Goal: Task Accomplishment & Management: Complete application form

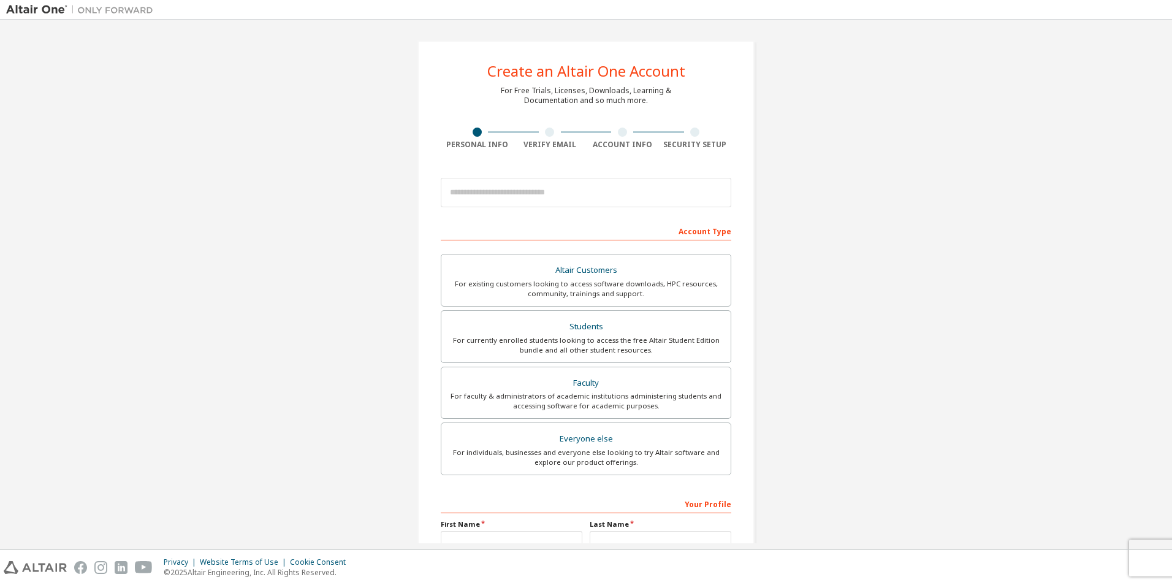
drag, startPoint x: 803, startPoint y: 281, endPoint x: 803, endPoint y: 295, distance: 13.5
drag, startPoint x: 882, startPoint y: 131, endPoint x: 915, endPoint y: 37, distance: 99.7
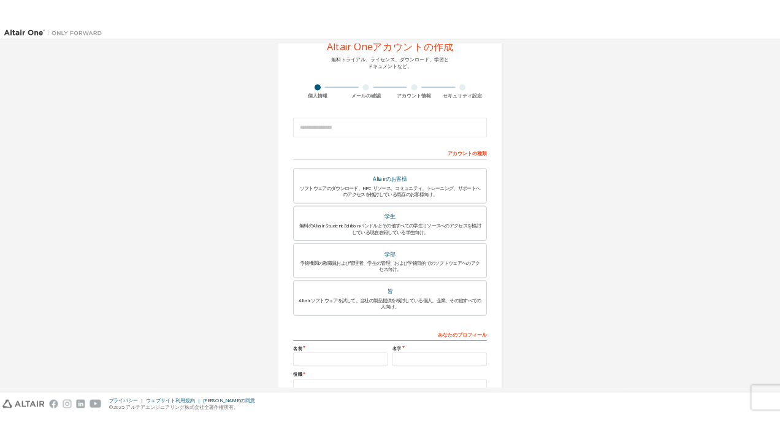
scroll to position [132, 0]
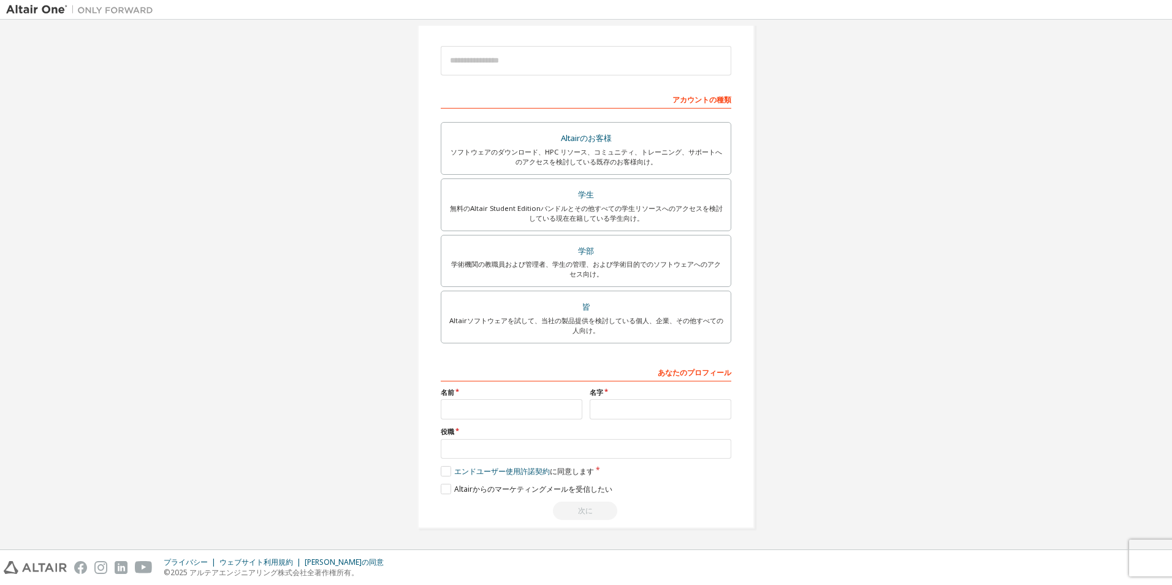
drag, startPoint x: 796, startPoint y: 225, endPoint x: 798, endPoint y: 305, distance: 80.3
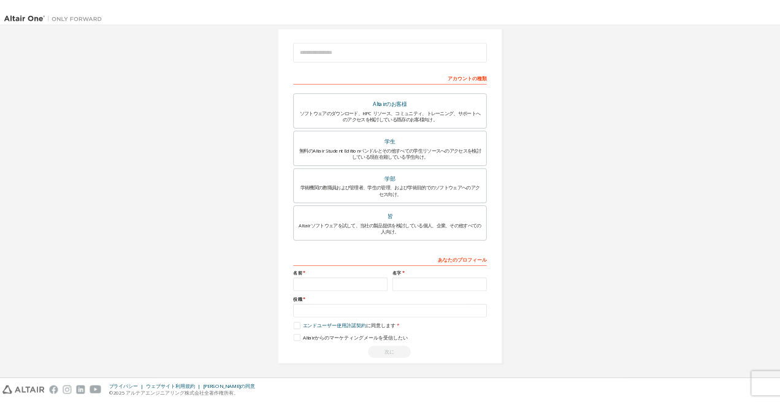
scroll to position [129, 0]
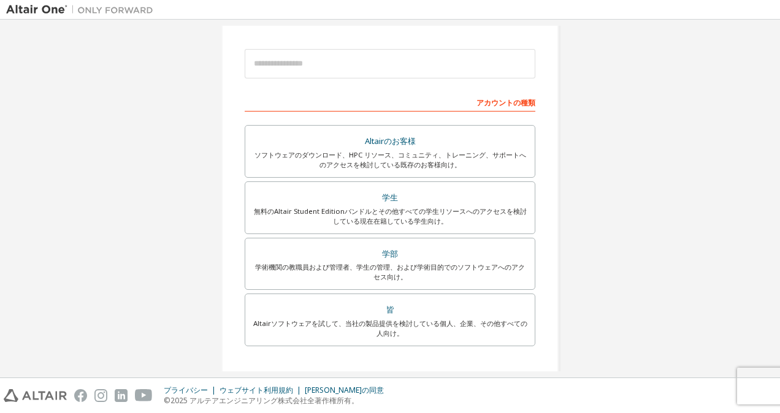
drag, startPoint x: 657, startPoint y: 101, endPoint x: 611, endPoint y: 124, distance: 51.3
click at [657, 101] on div "Altair Oneアカウントの作成 無料トライアル、ライセンス、ダウンロード、学習と ドキュメントなど。 個人情報 メールの確認 アカウント情報 セキュリテ…" at bounding box center [390, 221] width 768 height 649
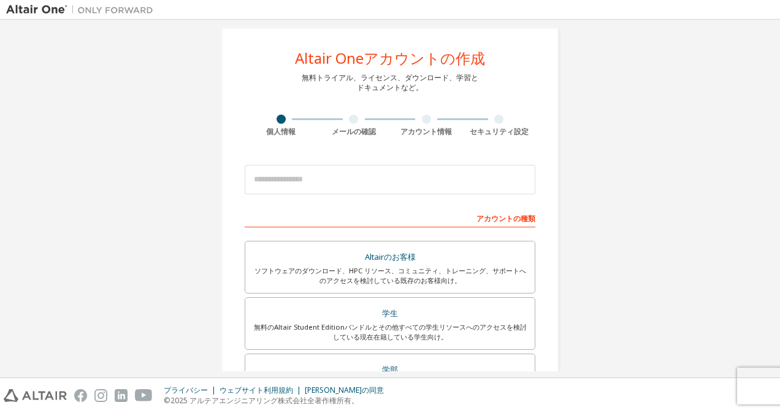
scroll to position [0, 0]
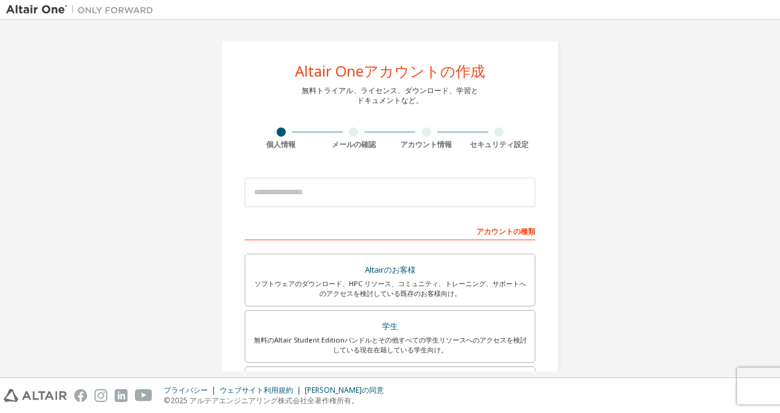
drag, startPoint x: 623, startPoint y: 164, endPoint x: 624, endPoint y: 137, distance: 27.0
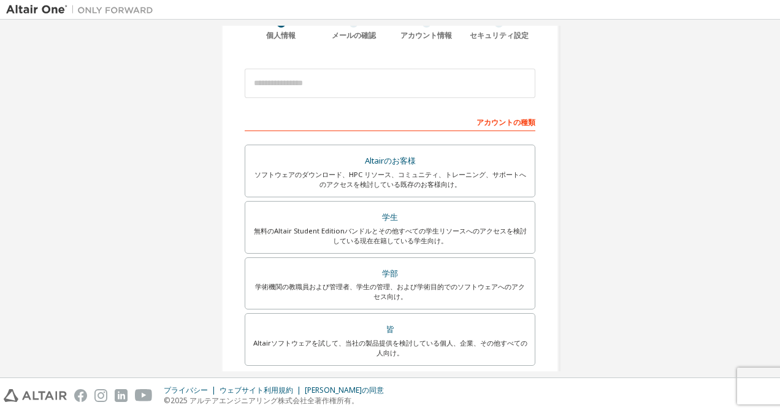
drag, startPoint x: 569, startPoint y: 112, endPoint x: 571, endPoint y: 199, distance: 87.1
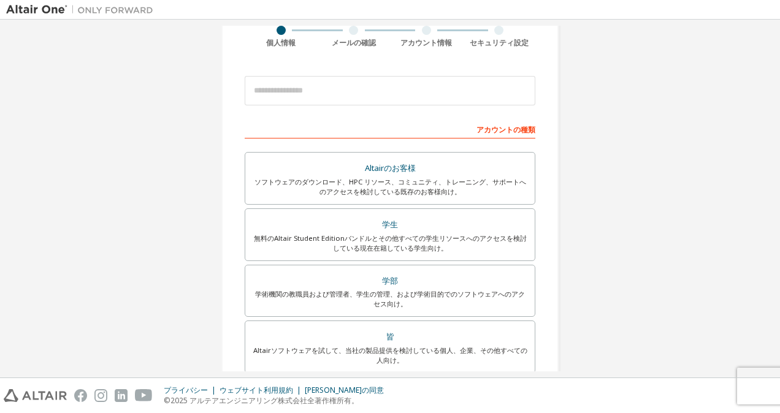
drag, startPoint x: 601, startPoint y: 124, endPoint x: 601, endPoint y: 118, distance: 6.7
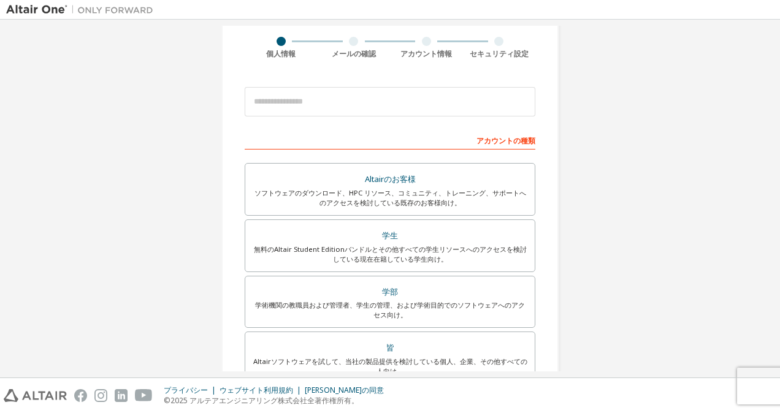
drag, startPoint x: 601, startPoint y: 118, endPoint x: 601, endPoint y: 153, distance: 35.0
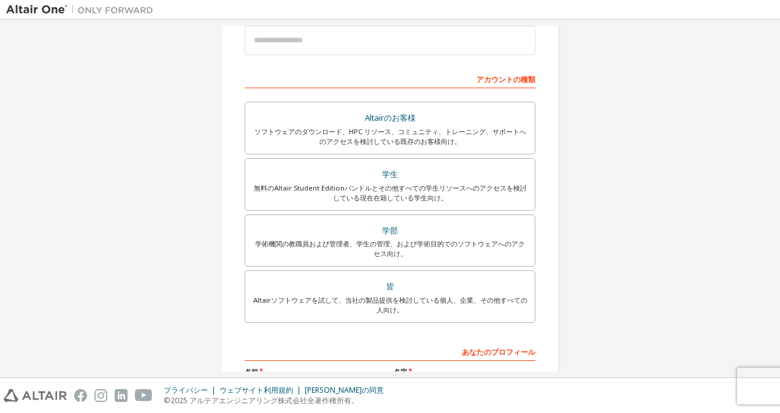
drag, startPoint x: 546, startPoint y: 128, endPoint x: 544, endPoint y: 186, distance: 58.9
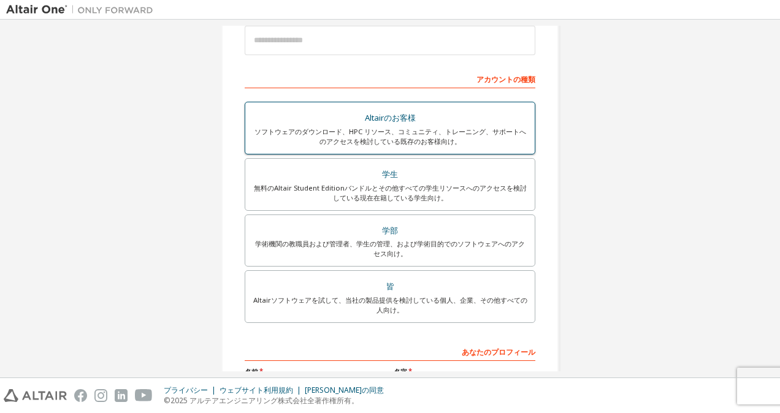
scroll to position [167, 0]
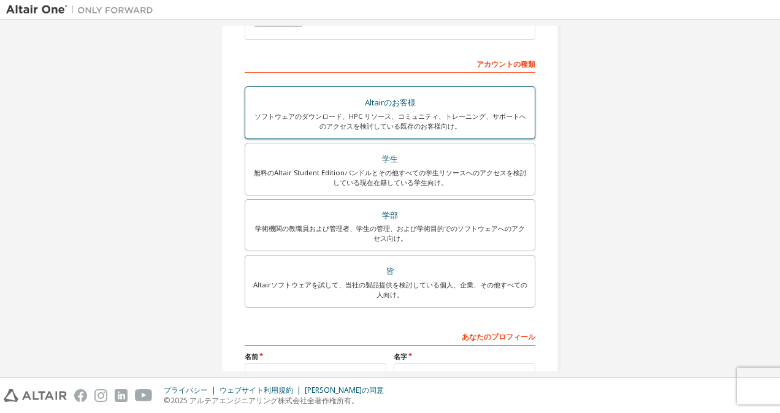
click at [462, 112] on div "ソフトウェアのダウンロード、HPC リソース、コミュニティ、トレーニング、サポートへのアクセスを検討している既存のお客様向け。" at bounding box center [390, 122] width 275 height 20
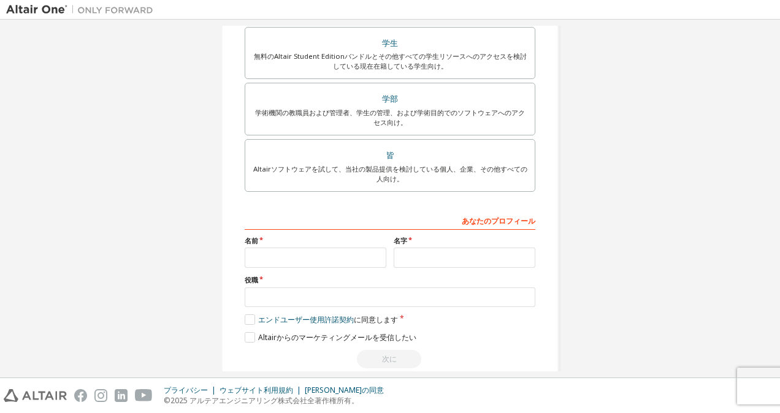
scroll to position [342, 0]
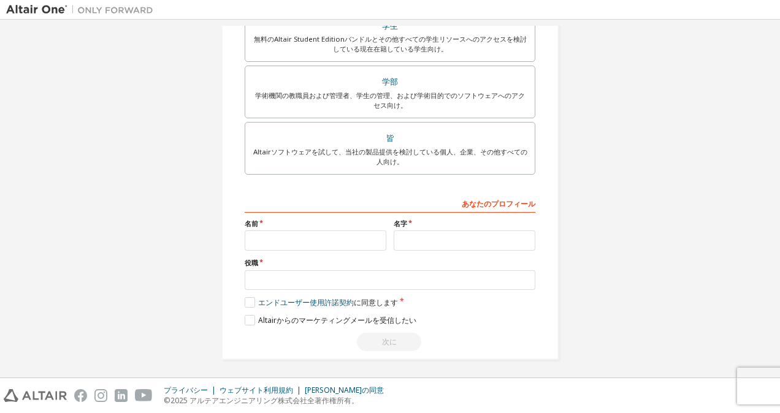
drag, startPoint x: 569, startPoint y: 159, endPoint x: 565, endPoint y: 206, distance: 46.8
click at [291, 238] on input "text" at bounding box center [316, 241] width 142 height 20
type input "*"
type input "**"
click at [434, 232] on input "text" at bounding box center [465, 241] width 142 height 20
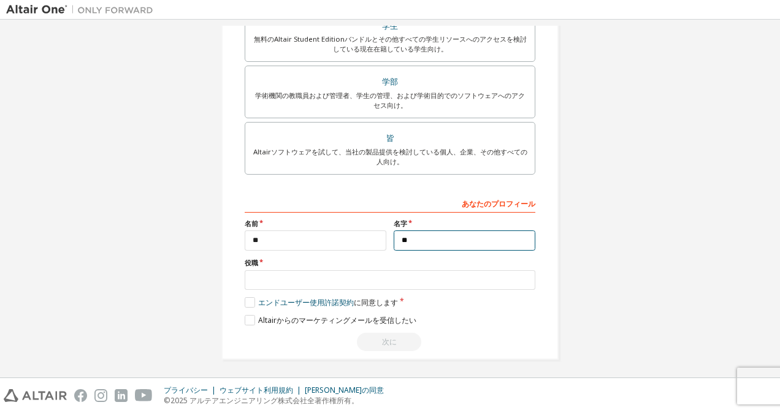
type input "**"
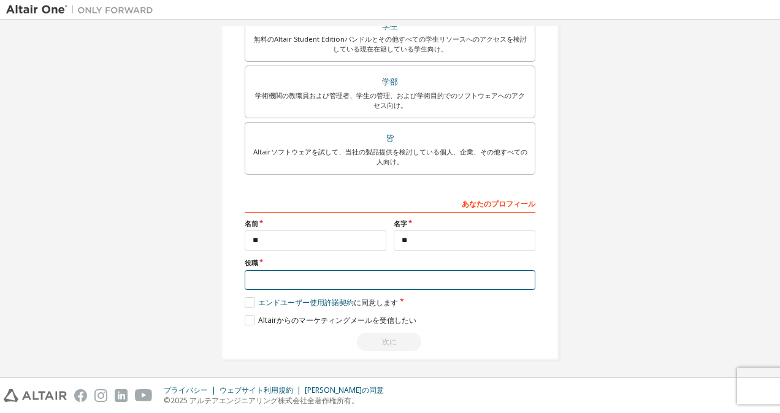
click at [297, 278] on input "text" at bounding box center [390, 280] width 291 height 20
type input "****"
click at [579, 319] on div "Altair Oneアカウントの作成 無料トライアル、ライセンス、ダウンロード、学習と ドキュメントなど。 個人情報 メールの確認 アカウント情報 セキュリテ…" at bounding box center [390, 29] width 768 height 691
click at [253, 300] on label "エンドユーザー使用許諾契約 に同意します" at bounding box center [321, 302] width 153 height 10
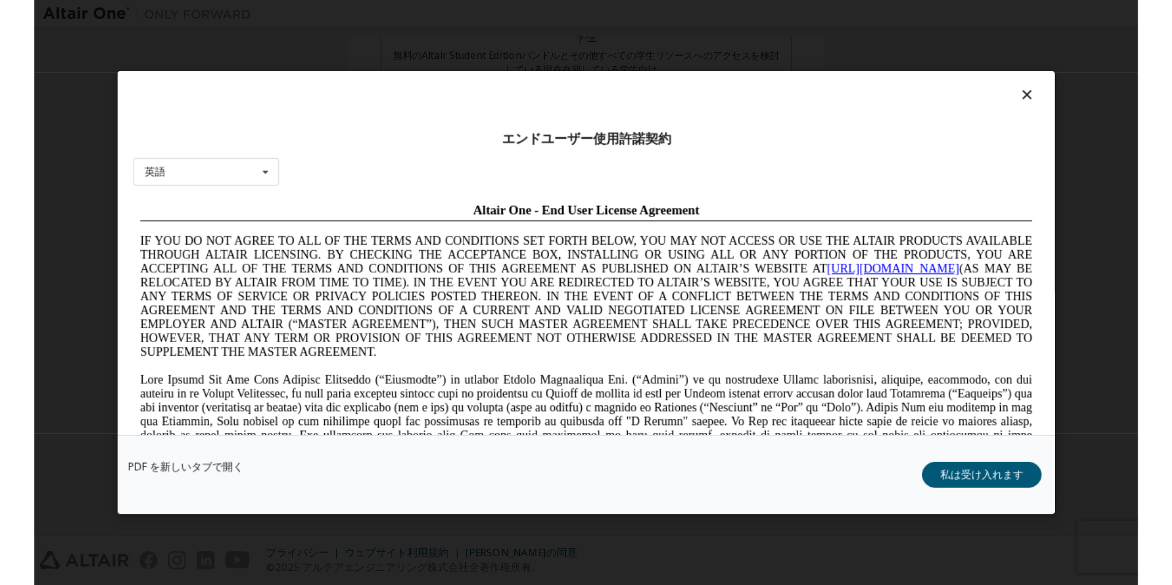
scroll to position [0, 0]
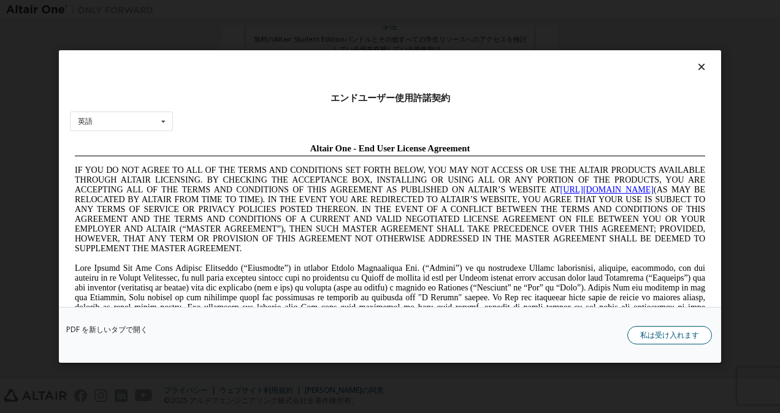
click at [650, 335] on button "私は受け入れます" at bounding box center [669, 335] width 85 height 18
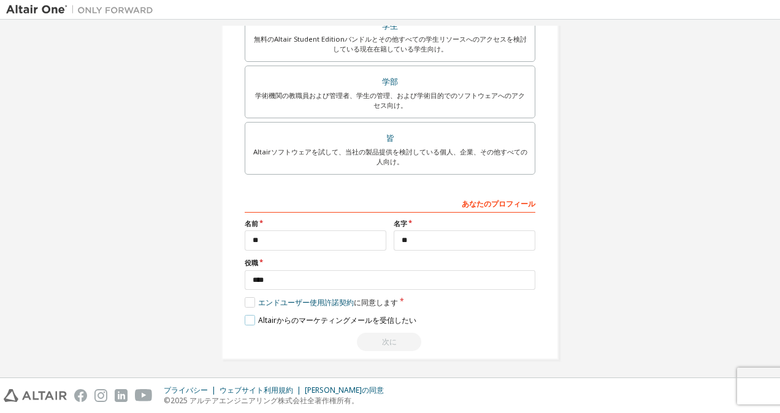
click at [247, 316] on label "Altairからのマーケティングメールを受信したい" at bounding box center [331, 320] width 172 height 10
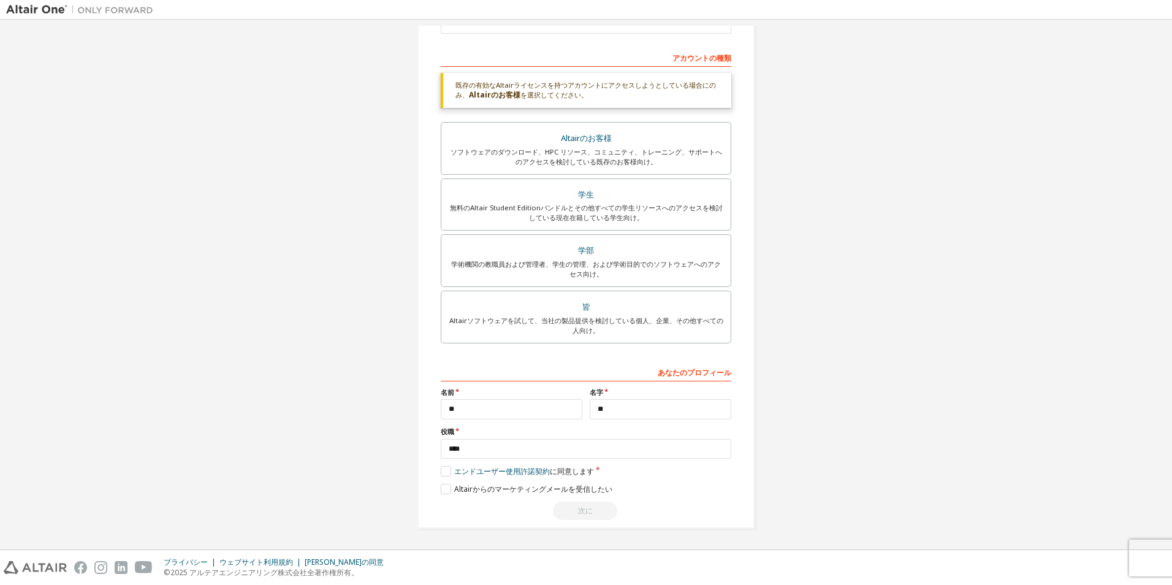
scroll to position [174, 0]
